Goal: Navigation & Orientation: Find specific page/section

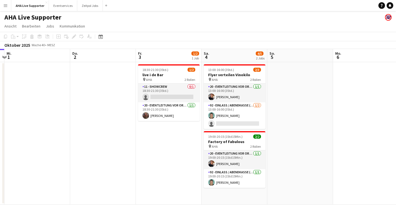
scroll to position [0, 188]
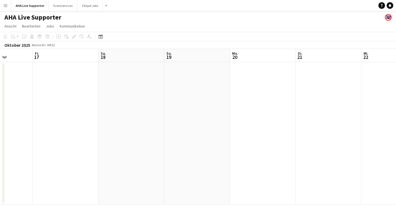
scroll to position [0, 231]
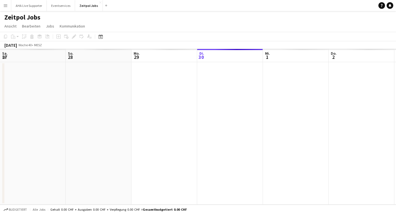
scroll to position [0, 132]
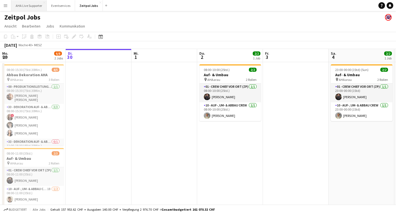
click at [24, 5] on button "AHA Live Supporter Schließen" at bounding box center [29, 5] width 36 height 11
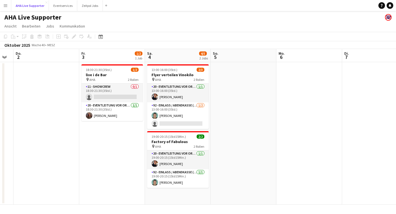
scroll to position [0, 186]
